Goal: Transaction & Acquisition: Purchase product/service

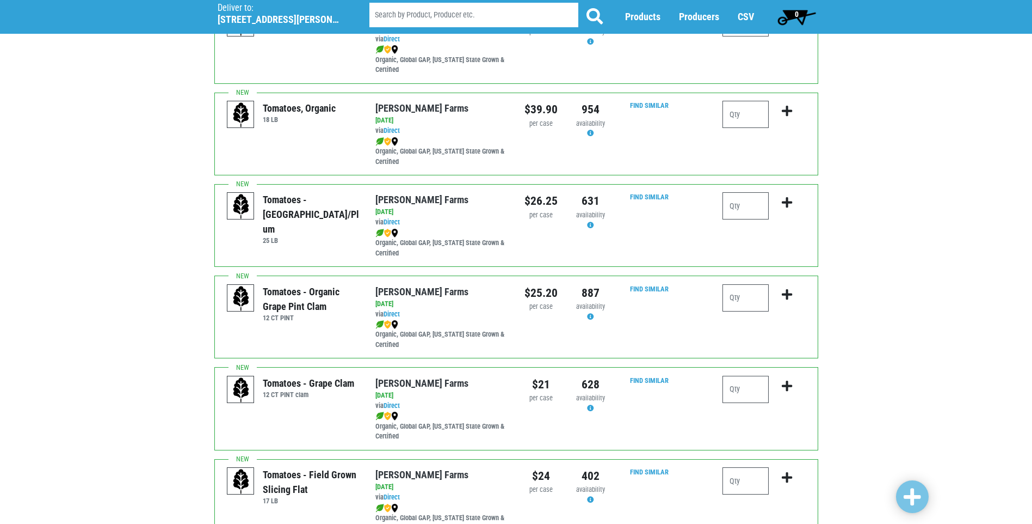
scroll to position [544, 0]
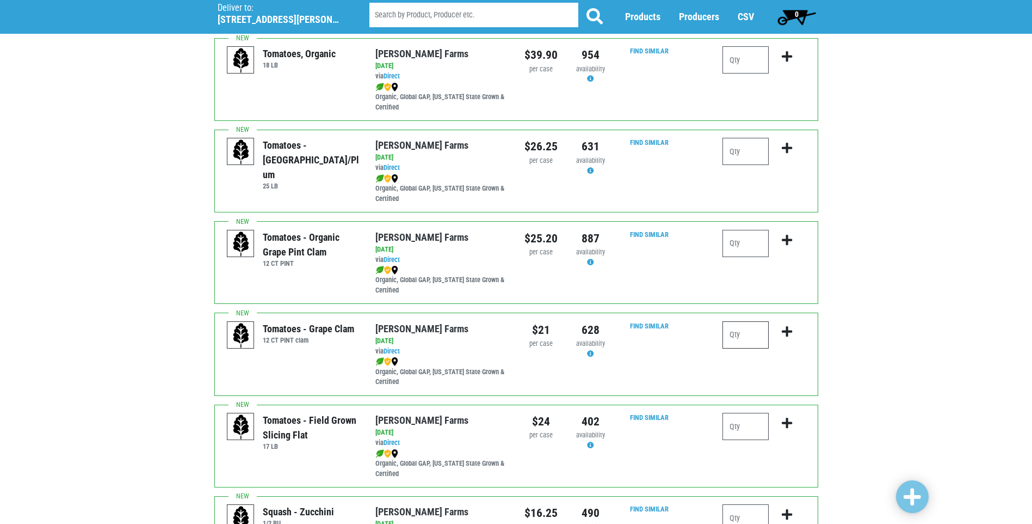
click at [739, 330] on input "number" at bounding box center [746, 334] width 46 height 27
type input "2"
click at [787, 330] on icon "submit" at bounding box center [787, 331] width 10 height 12
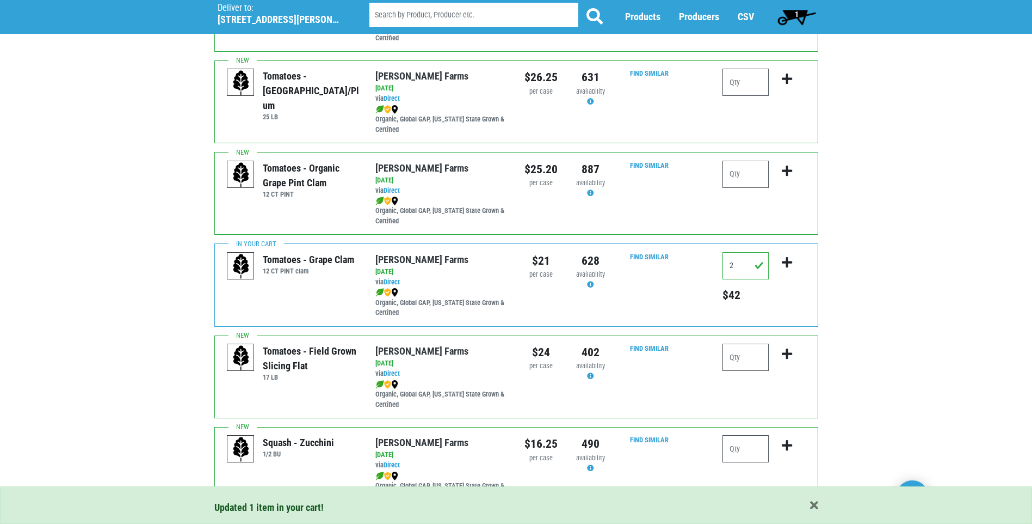
scroll to position [653, 0]
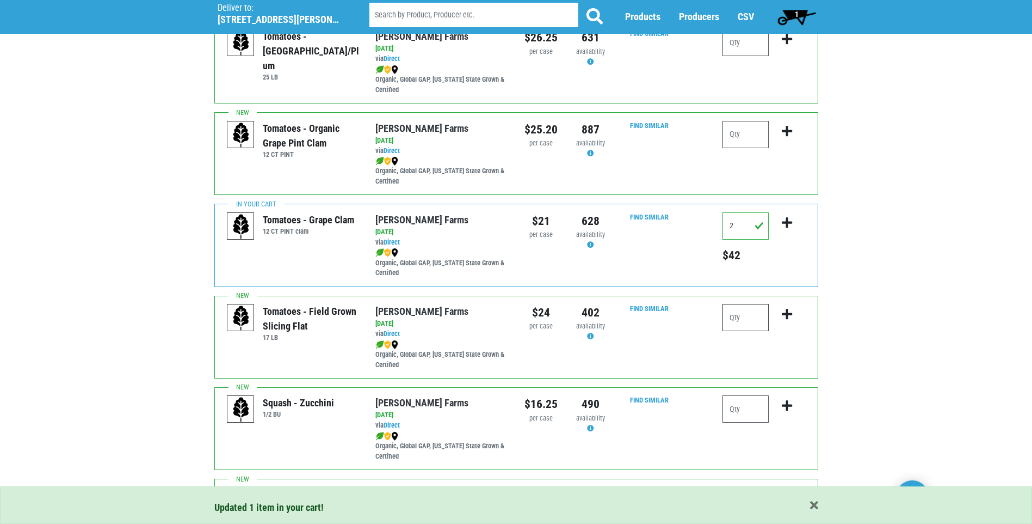
click at [743, 318] on input "number" at bounding box center [746, 317] width 46 height 27
type input "1"
click at [784, 311] on icon "submit" at bounding box center [787, 314] width 10 height 12
click at [740, 408] on input "number" at bounding box center [746, 408] width 46 height 27
type input "1"
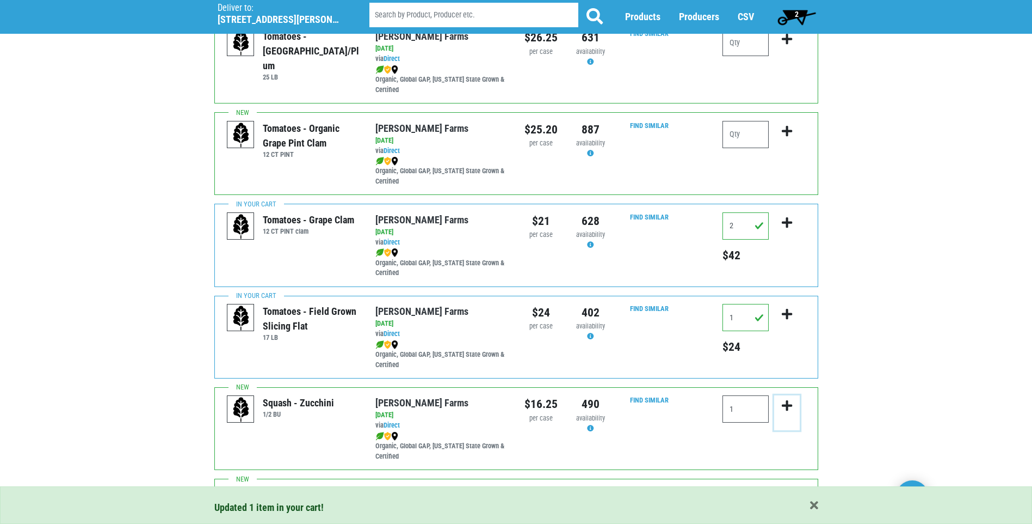
click at [790, 406] on icon "submit" at bounding box center [787, 405] width 10 height 12
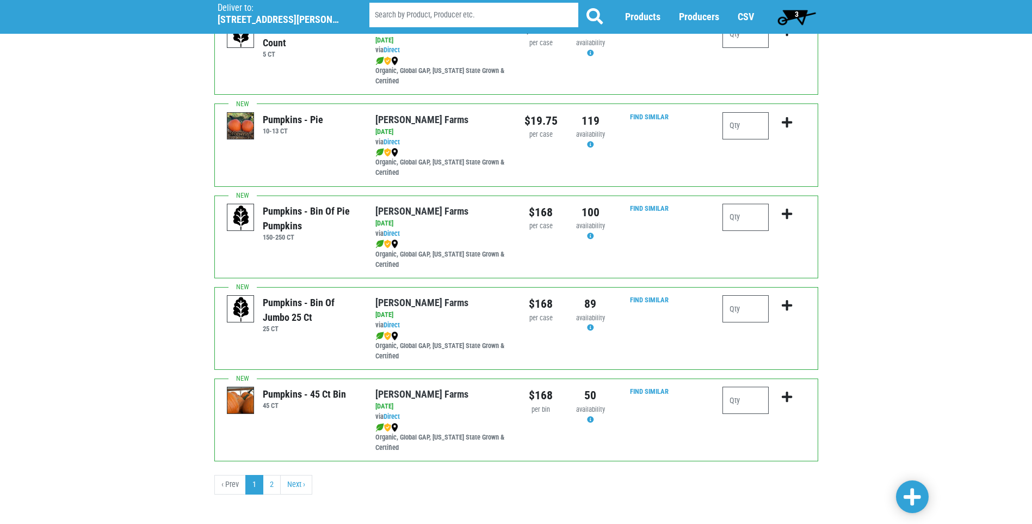
scroll to position [1492, 0]
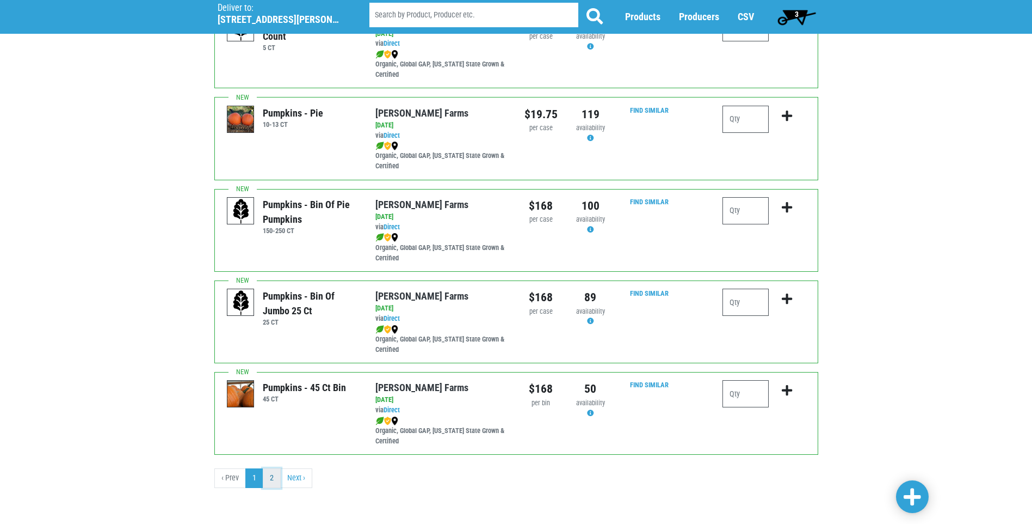
click at [274, 480] on link "2" at bounding box center [272, 478] width 18 height 20
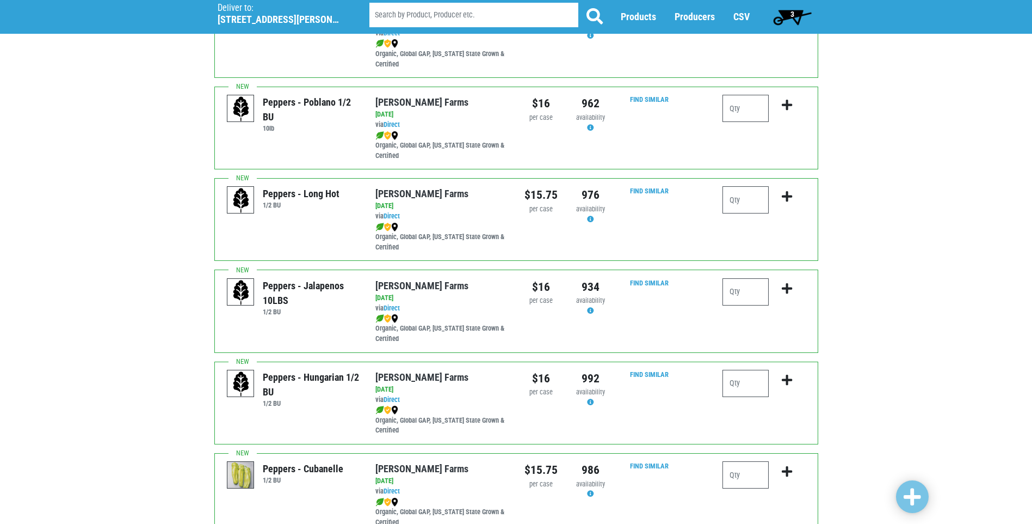
scroll to position [163, 0]
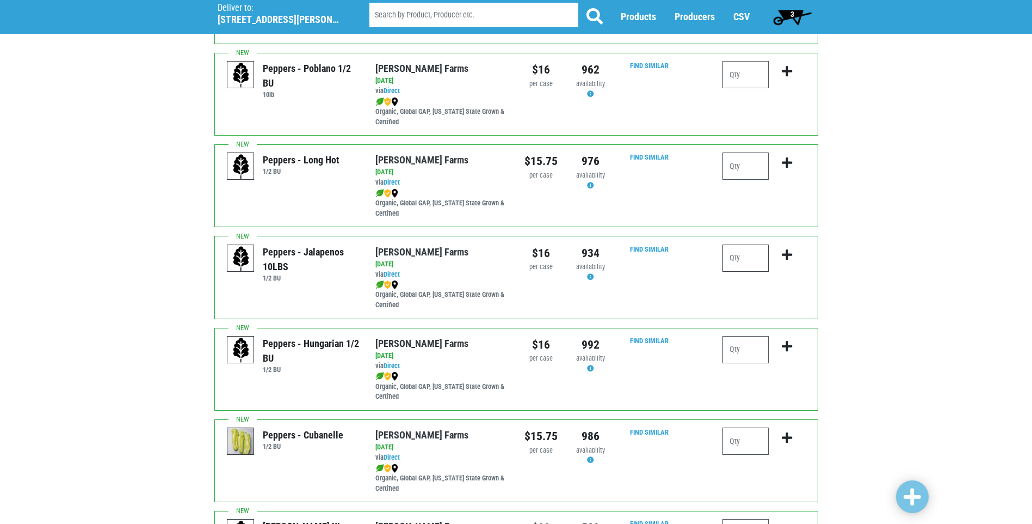
click at [751, 259] on input "number" at bounding box center [746, 257] width 46 height 27
type input "1"
click at [784, 258] on icon "submit" at bounding box center [787, 255] width 10 height 12
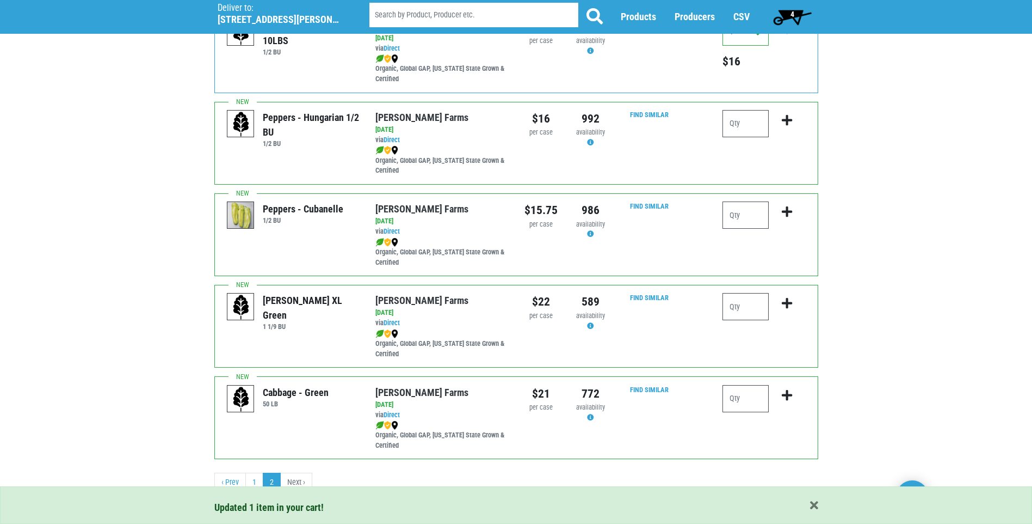
scroll to position [393, 0]
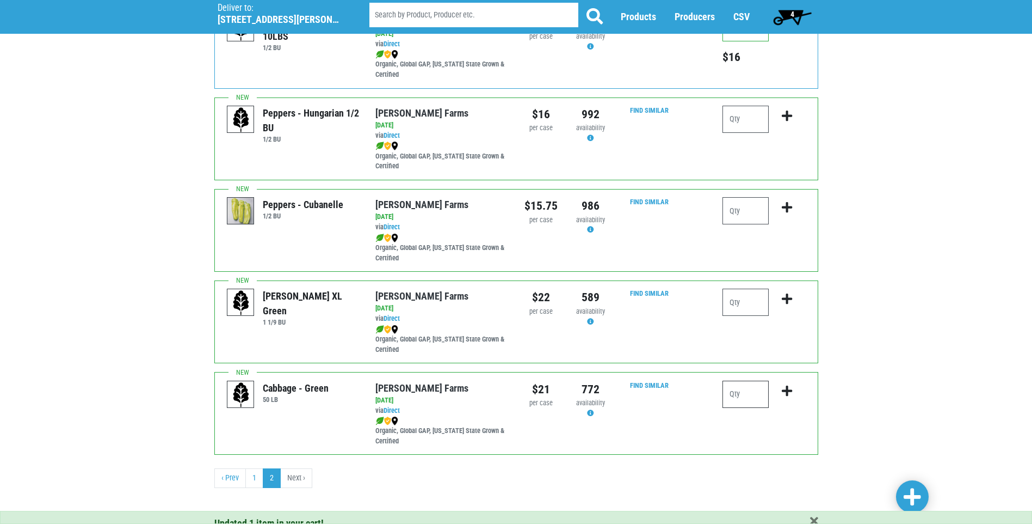
click at [753, 396] on input "number" at bounding box center [746, 393] width 46 height 27
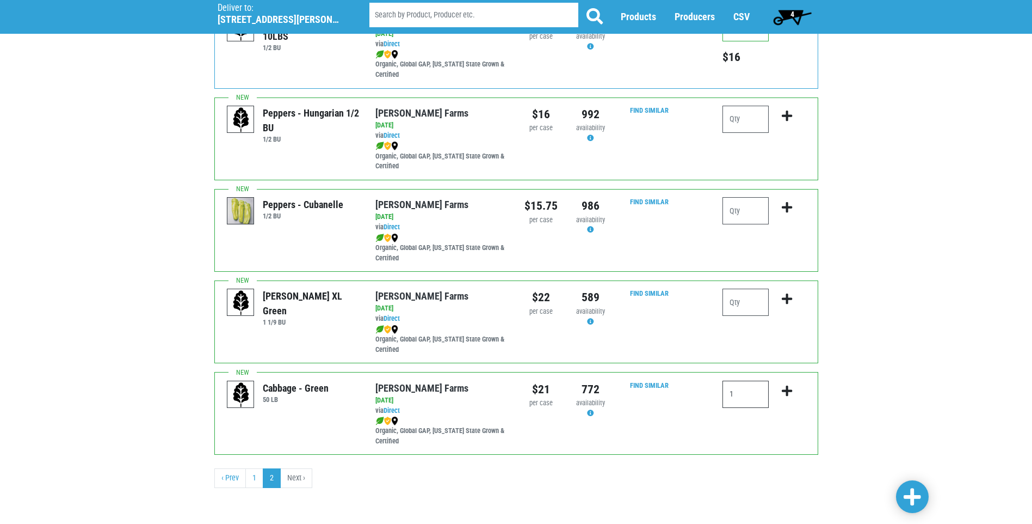
type input "1"
click at [783, 393] on icon "submit" at bounding box center [787, 391] width 10 height 12
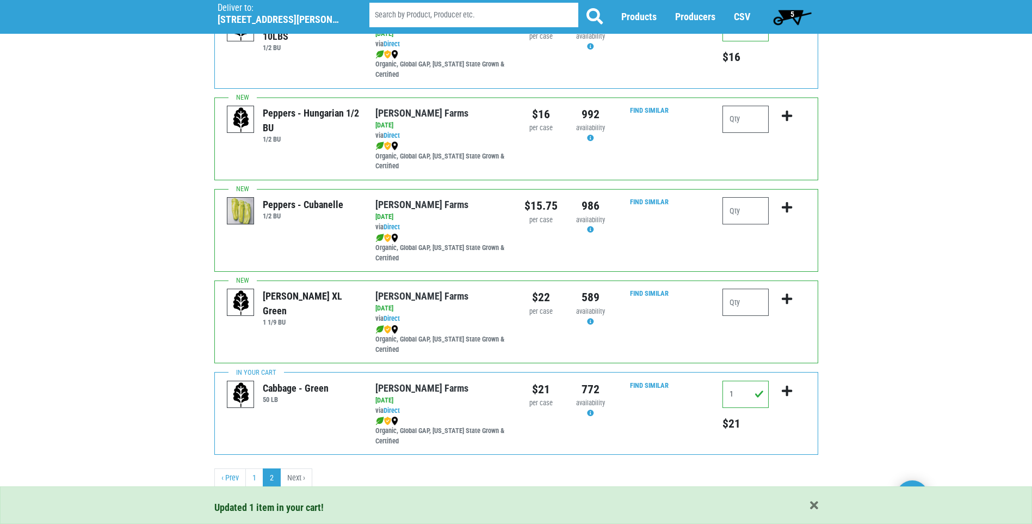
click at [800, 22] on span "5" at bounding box center [792, 17] width 48 height 22
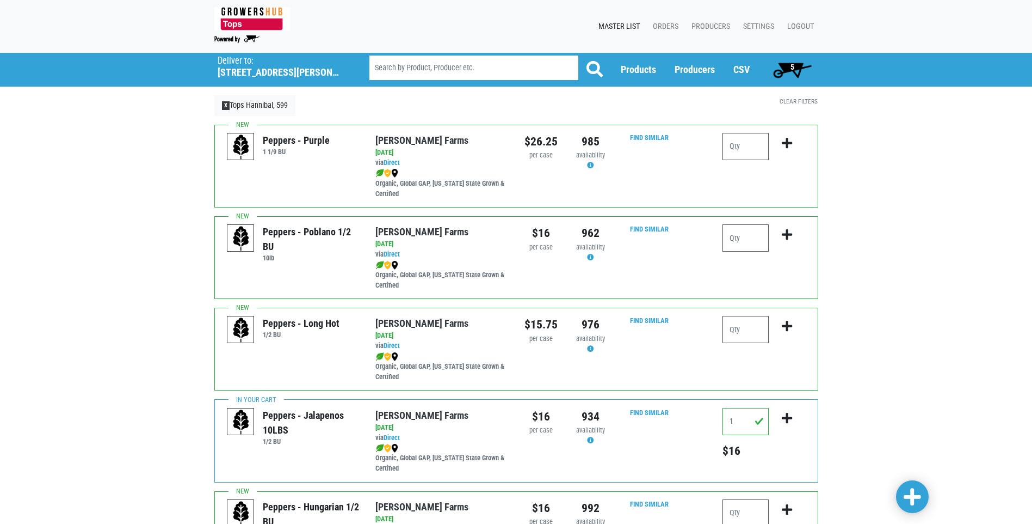
scroll to position [393, 0]
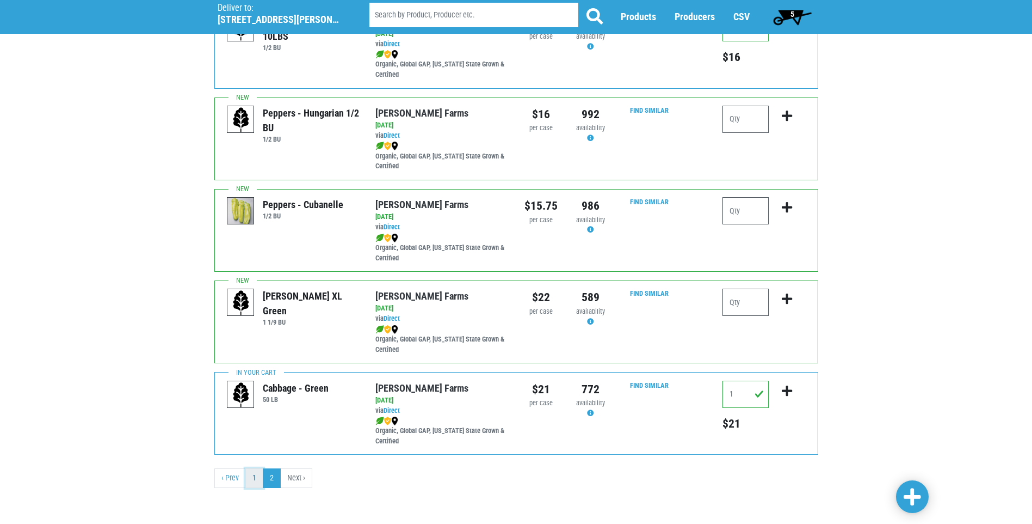
click at [251, 472] on link "1" at bounding box center [254, 478] width 18 height 20
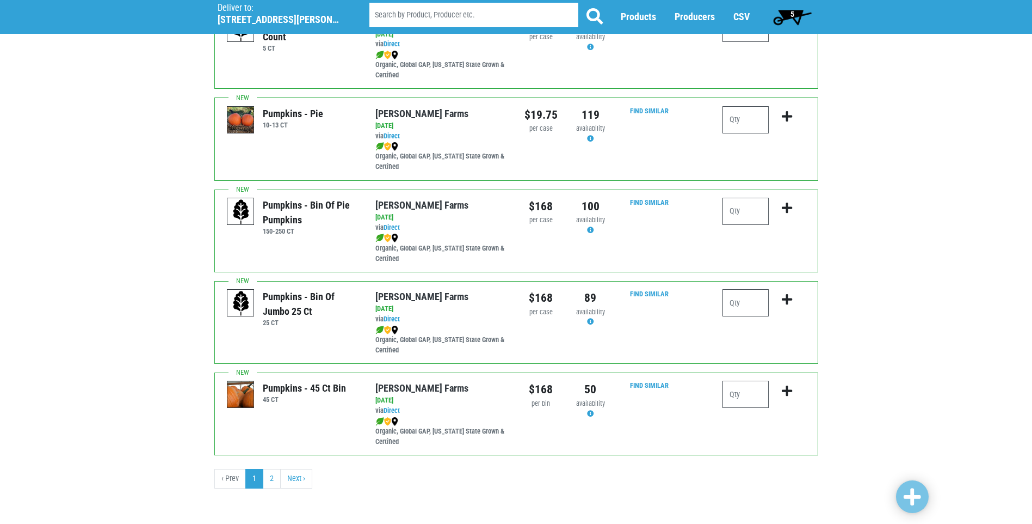
scroll to position [1492, 0]
click at [271, 470] on link "2" at bounding box center [272, 478] width 18 height 20
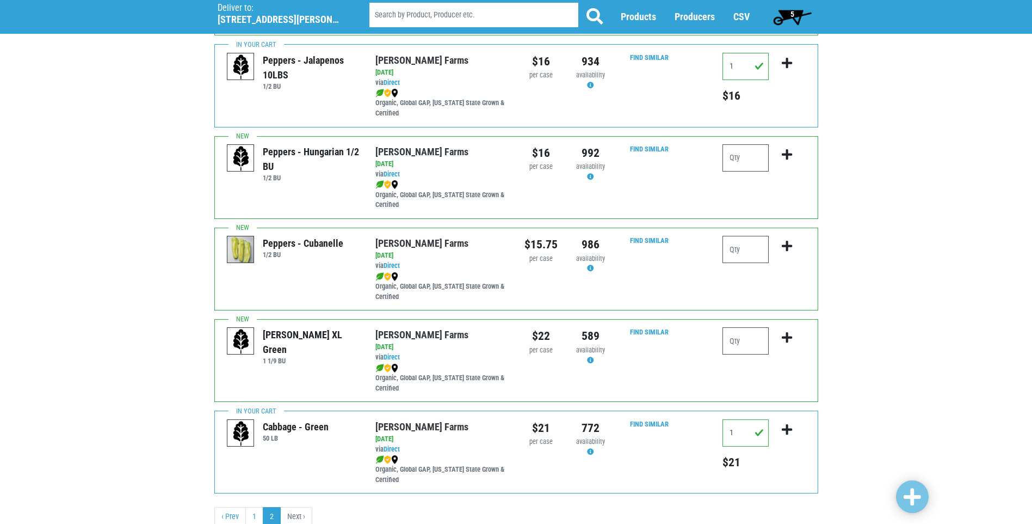
scroll to position [381, 0]
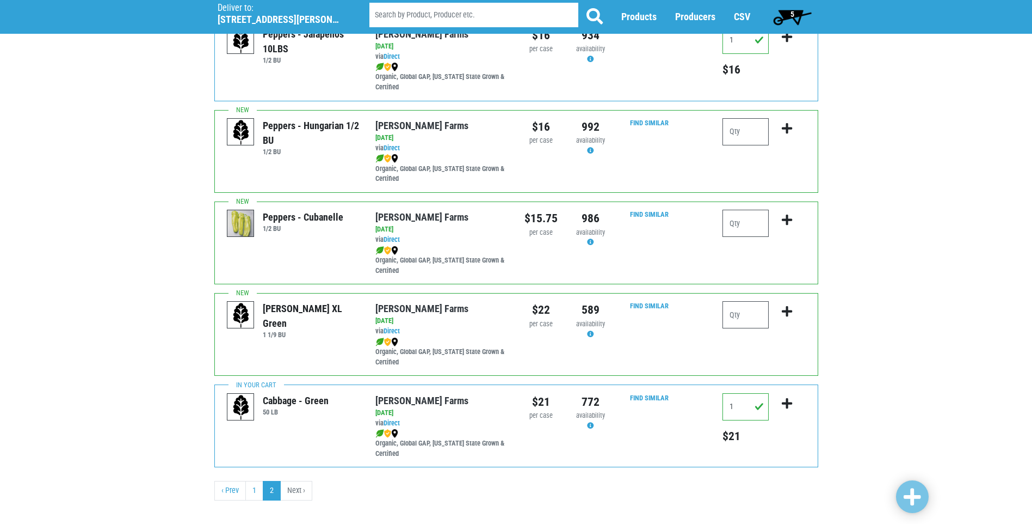
click at [790, 26] on span "5" at bounding box center [792, 17] width 48 height 22
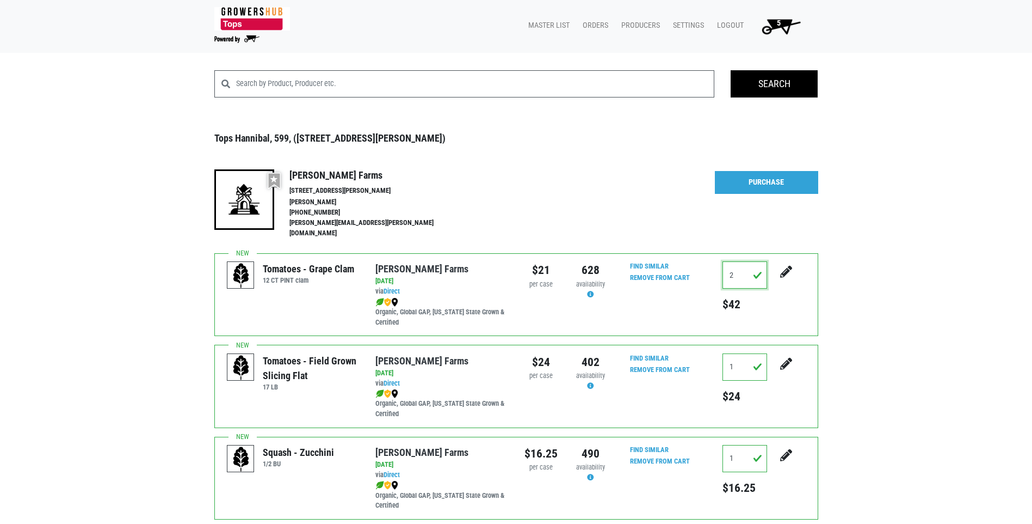
click at [738, 271] on input "2" at bounding box center [745, 274] width 45 height 27
type input "3"
click at [785, 267] on icon "submit" at bounding box center [786, 272] width 12 height 12
click at [772, 183] on link "Purchase" at bounding box center [766, 182] width 103 height 23
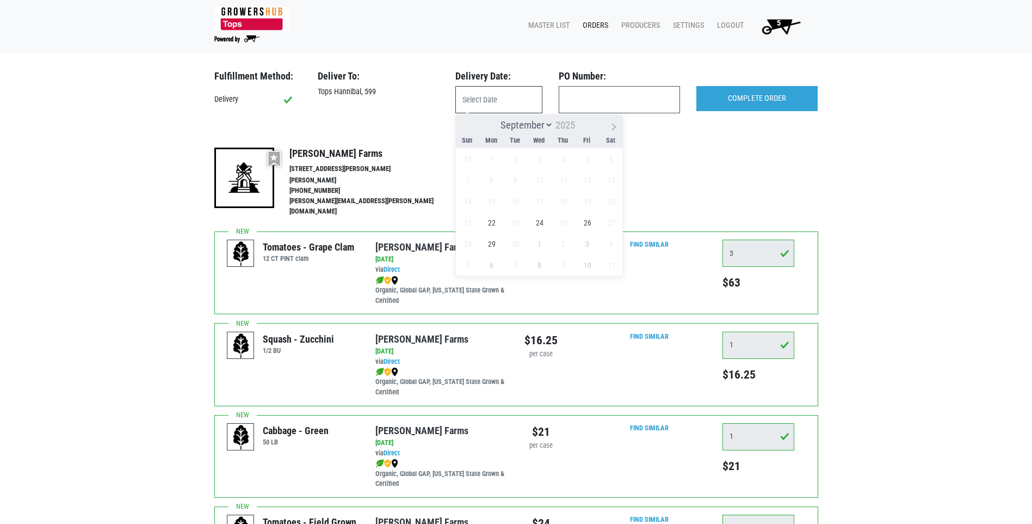
click at [504, 101] on input "text" at bounding box center [499, 99] width 87 height 27
click at [489, 219] on span "22" at bounding box center [491, 222] width 21 height 21
type input "[DATE]"
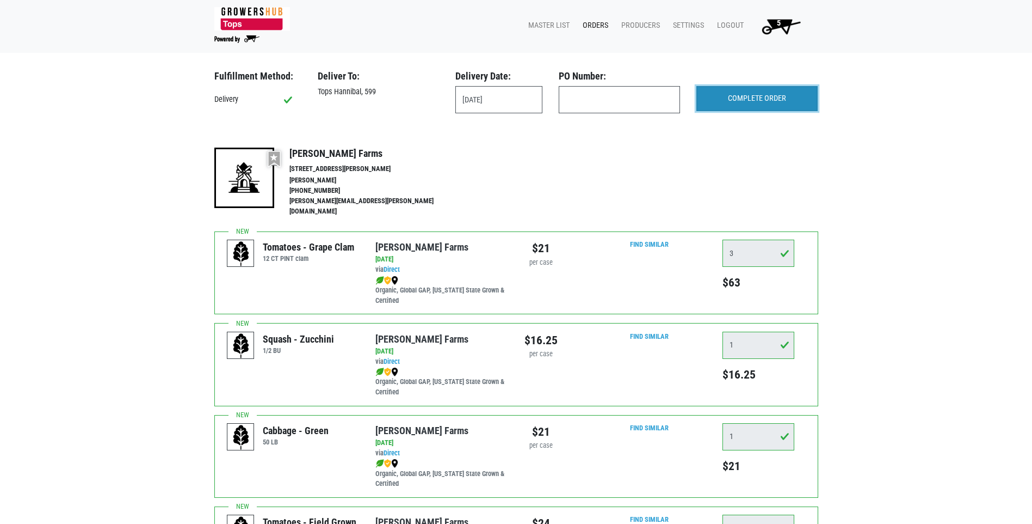
click at [795, 104] on input "COMPLETE ORDER" at bounding box center [757, 98] width 121 height 25
